Goal: Use online tool/utility: Use online tool/utility

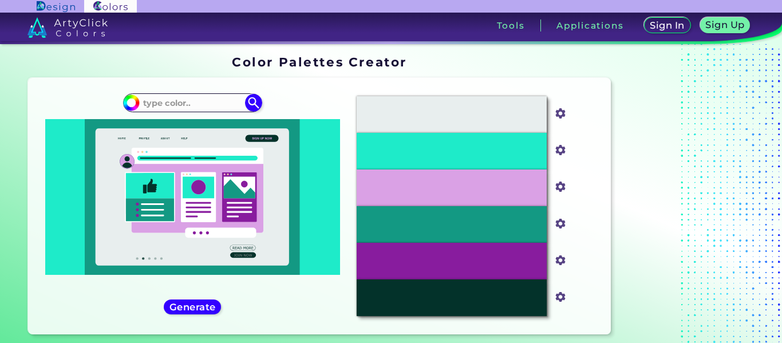
click at [319, 254] on div at bounding box center [192, 197] width 295 height 156
click at [482, 121] on div "#E8EEEE" at bounding box center [452, 114] width 190 height 37
click at [197, 303] on h5 "Generate" at bounding box center [193, 307] width 42 height 9
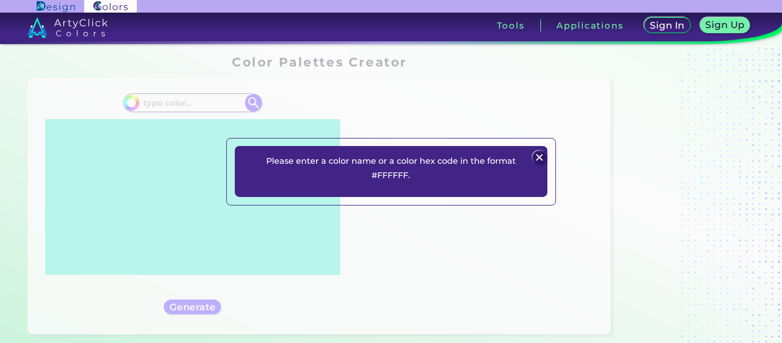
click at [541, 153] on img at bounding box center [540, 158] width 14 height 14
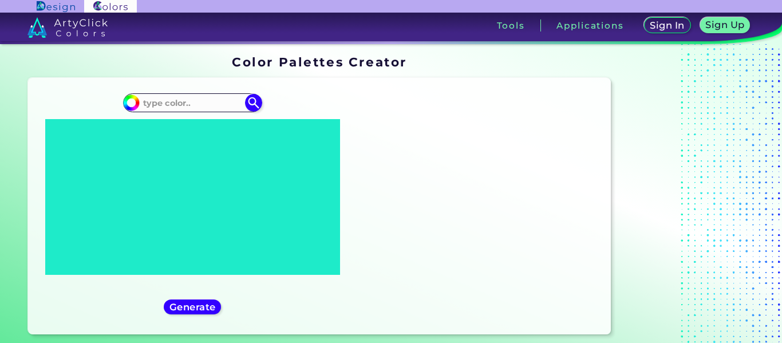
click at [182, 113] on div "#1eebc9" at bounding box center [192, 206] width 310 height 238
click at [180, 109] on input at bounding box center [192, 102] width 106 height 15
type input "w"
type input "FFF34A"
click at [251, 106] on img at bounding box center [253, 103] width 20 height 20
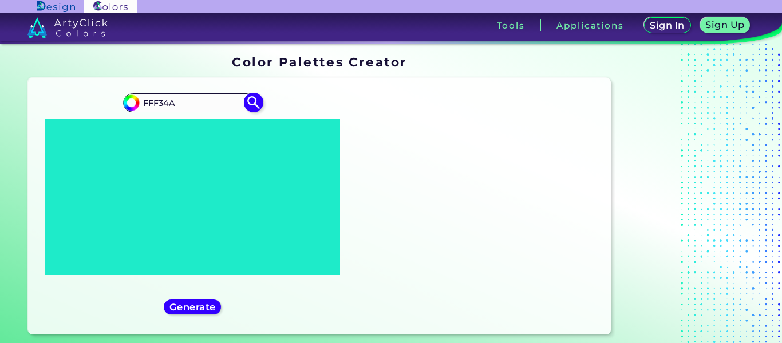
type input "#000000"
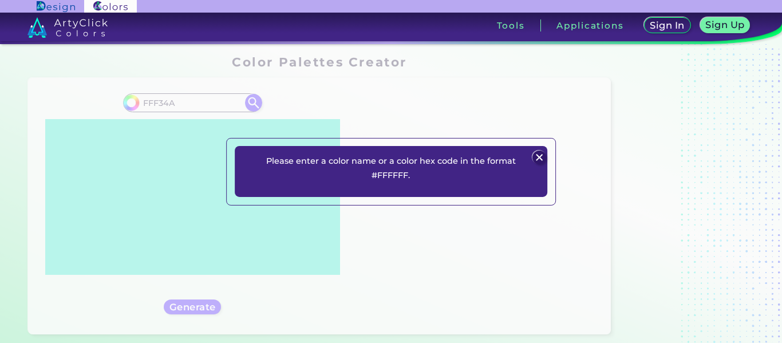
click at [536, 164] on div at bounding box center [539, 156] width 15 height 15
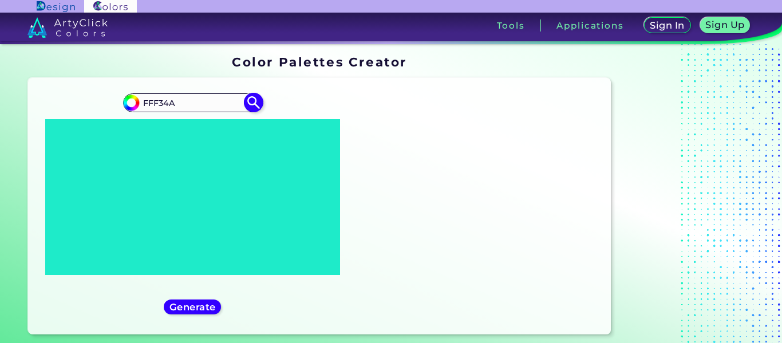
click at [143, 105] on input "FFF34A" at bounding box center [192, 102] width 106 height 15
type input "#FFF34A"
type input "#fff34a"
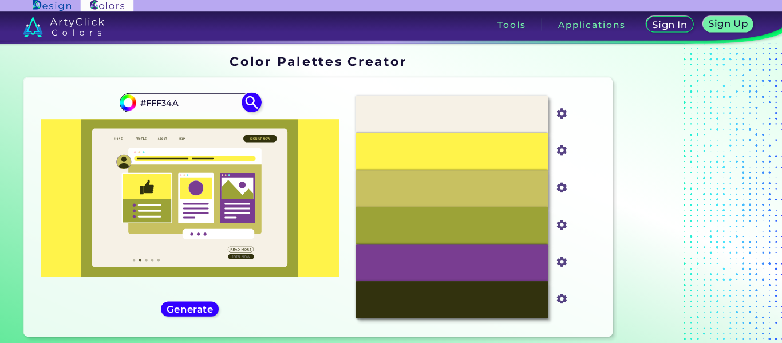
click at [203, 97] on input "#FFF34A" at bounding box center [192, 102] width 106 height 15
type input "#FFBB54"
type input "#ffbb54"
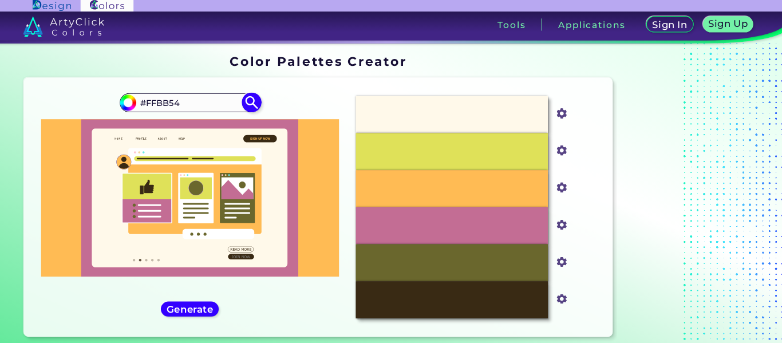
click at [162, 103] on input "#FFBB54" at bounding box center [192, 102] width 106 height 15
type input "#MCBB54"
type input "#000000"
